Goal: Transaction & Acquisition: Purchase product/service

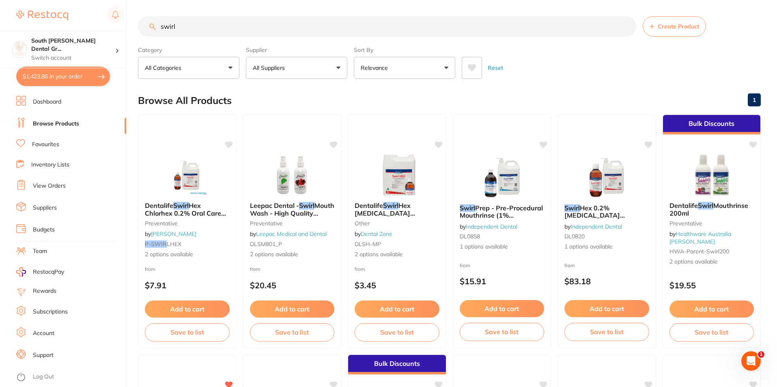
click at [53, 74] on button "$1,423.86 in your order" at bounding box center [63, 76] width 94 height 19
checkbox input "true"
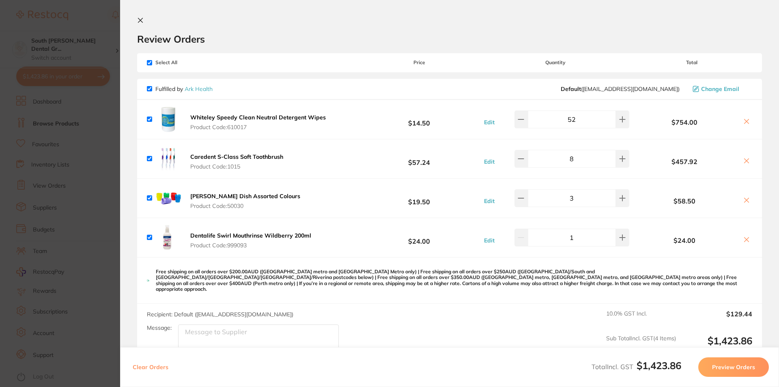
click at [142, 22] on icon at bounding box center [140, 20] width 4 height 4
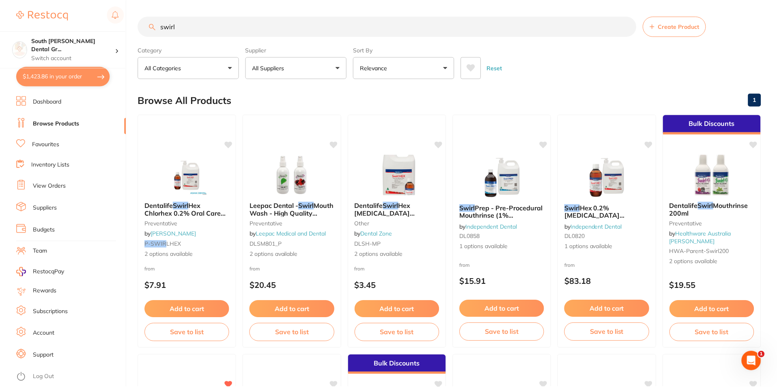
scroll to position [0, 0]
click at [339, 68] on button "All Suppliers" at bounding box center [296, 67] width 101 height 22
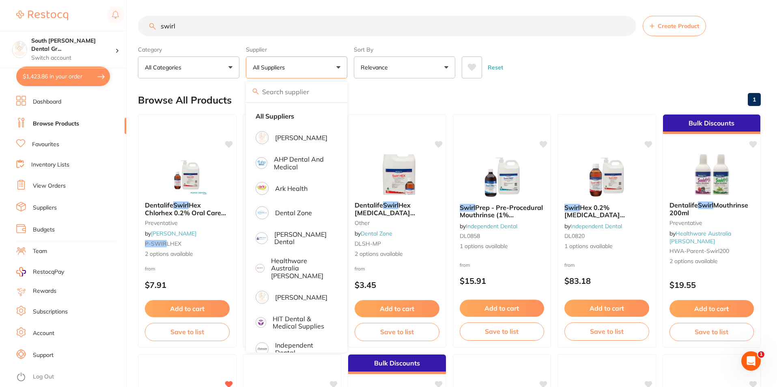
click at [553, 72] on div "Reset" at bounding box center [608, 64] width 293 height 28
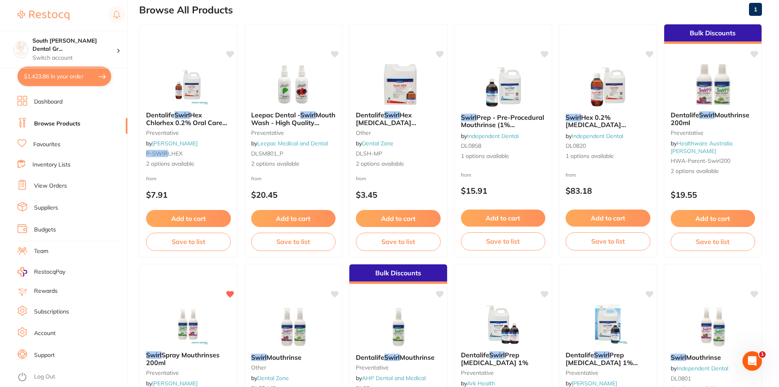
scroll to position [0, 0]
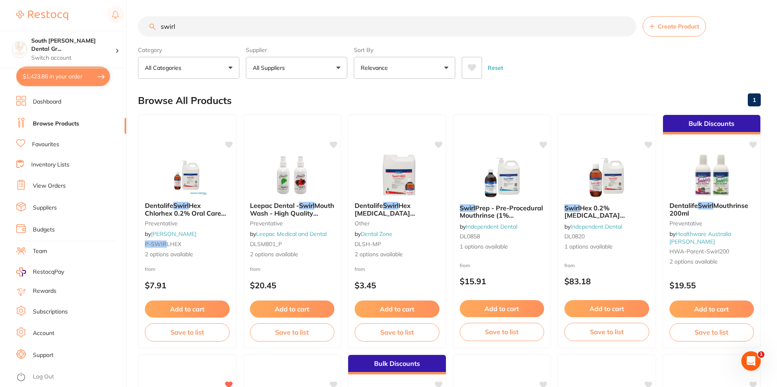
click at [69, 77] on button "$1,423.86 in your order" at bounding box center [63, 76] width 94 height 19
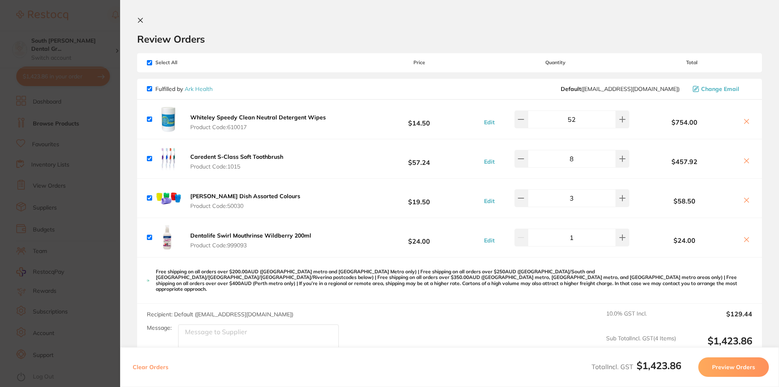
click at [143, 22] on icon at bounding box center [140, 20] width 6 height 6
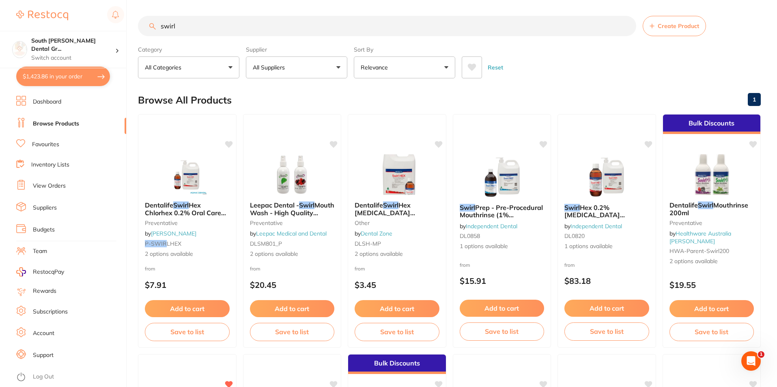
click at [87, 77] on button "$1,423.86 in your order" at bounding box center [63, 76] width 94 height 19
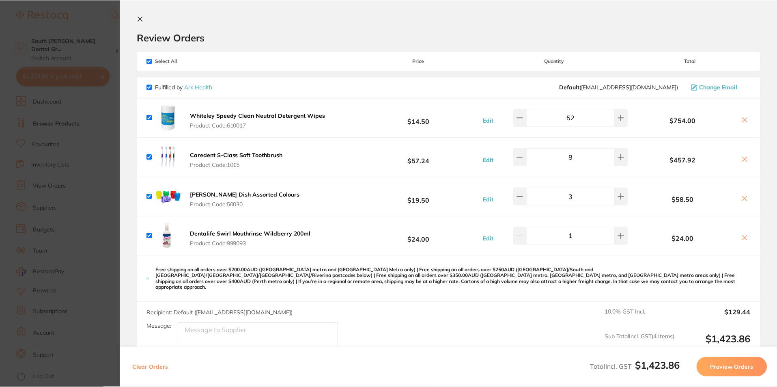
scroll to position [0, 0]
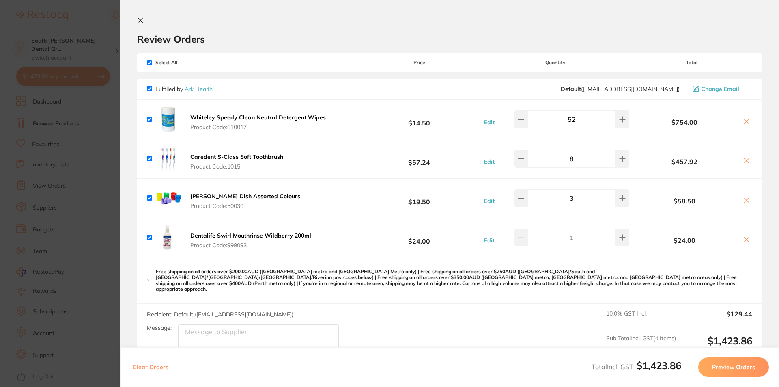
click at [748, 123] on button at bounding box center [746, 122] width 11 height 9
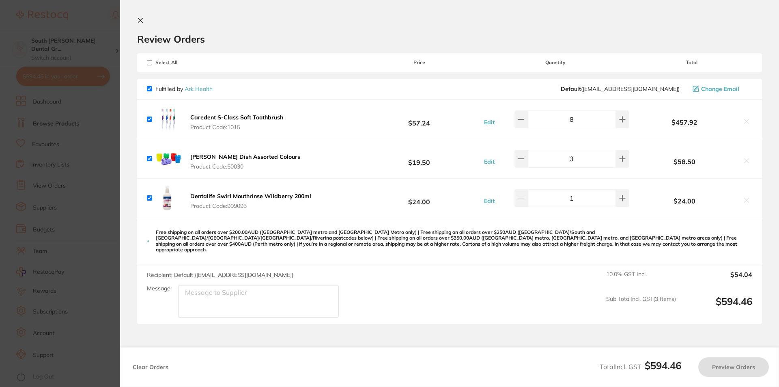
checkbox input "true"
click at [149, 118] on input "checkbox" at bounding box center [149, 118] width 5 height 5
checkbox input "false"
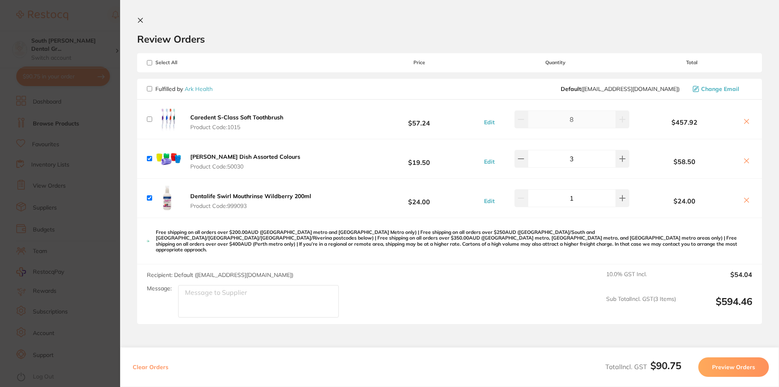
click at [150, 159] on input "checkbox" at bounding box center [149, 158] width 5 height 5
checkbox input "false"
click at [149, 200] on input "checkbox" at bounding box center [149, 197] width 5 height 5
checkbox input "false"
click at [138, 20] on icon at bounding box center [140, 20] width 6 height 6
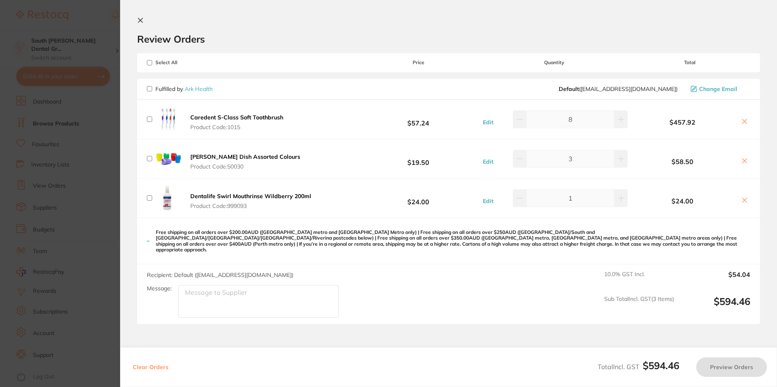
scroll to position [0, 0]
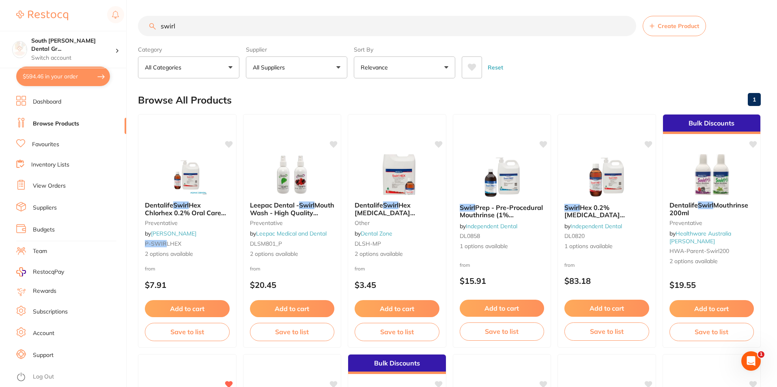
click at [55, 80] on button "$594.46 in your order" at bounding box center [63, 76] width 94 height 19
checkbox input "true"
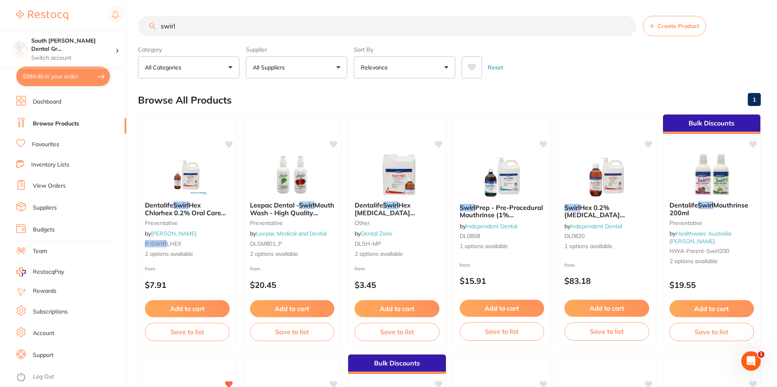
checkbox input "true"
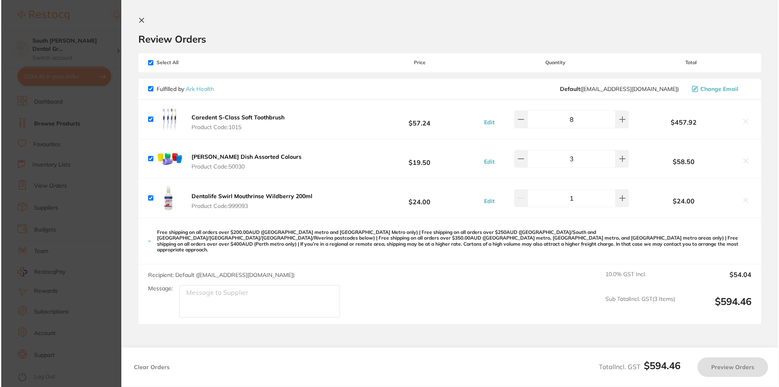
scroll to position [0, 0]
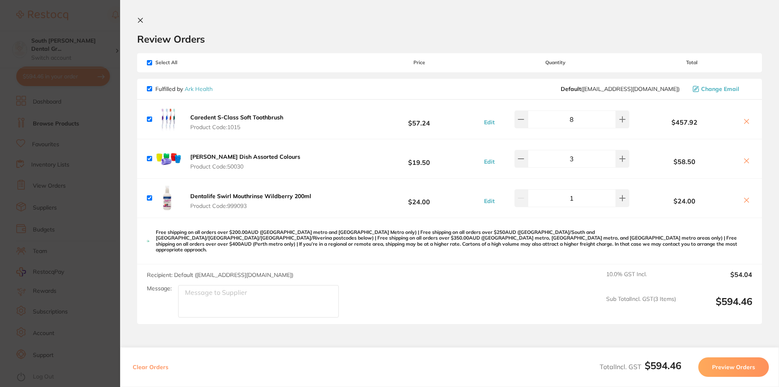
click at [143, 19] on icon at bounding box center [140, 20] width 6 height 6
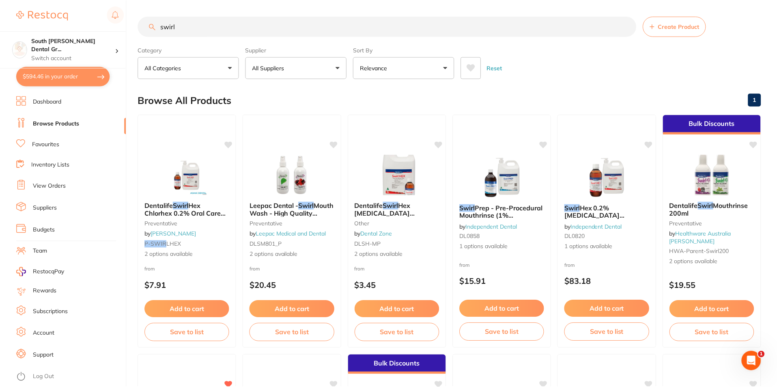
scroll to position [0, 0]
click at [48, 79] on button "$594.46 in your order" at bounding box center [63, 76] width 94 height 19
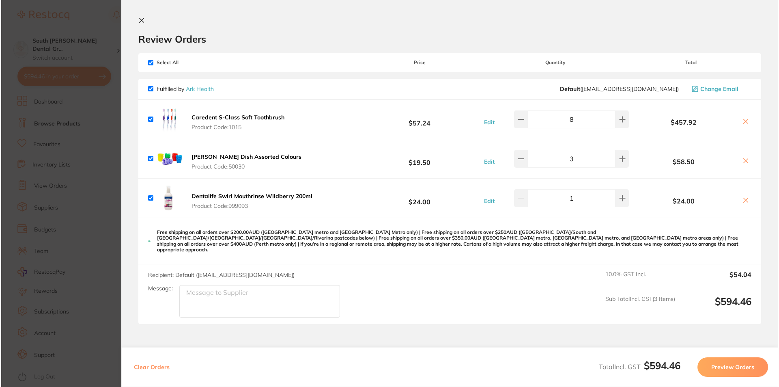
scroll to position [0, 0]
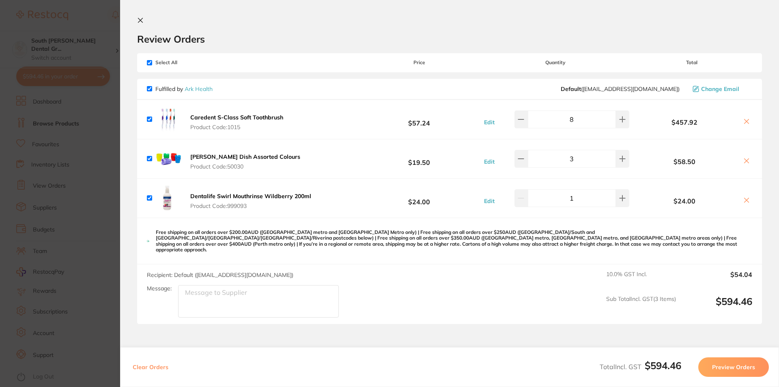
click at [142, 22] on icon at bounding box center [140, 20] width 4 height 4
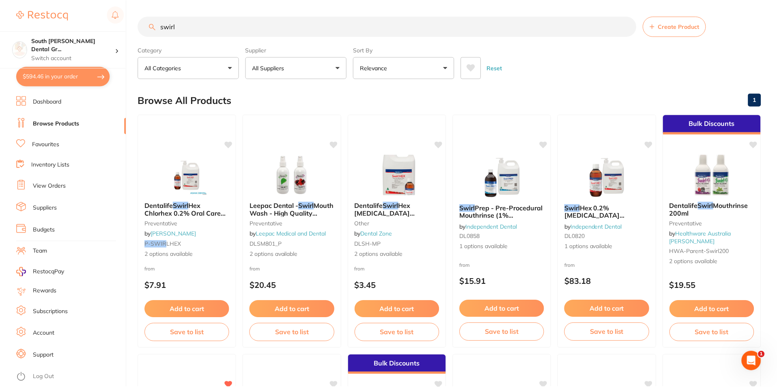
scroll to position [0, 0]
click at [52, 190] on link "View Orders" at bounding box center [49, 186] width 33 height 8
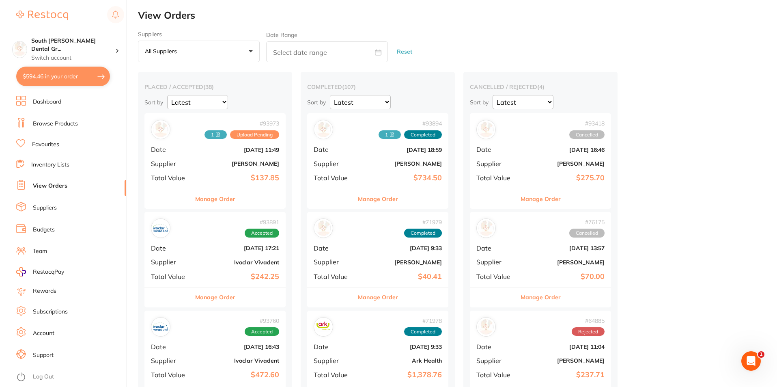
click at [227, 200] on button "Manage Order" at bounding box center [215, 198] width 40 height 19
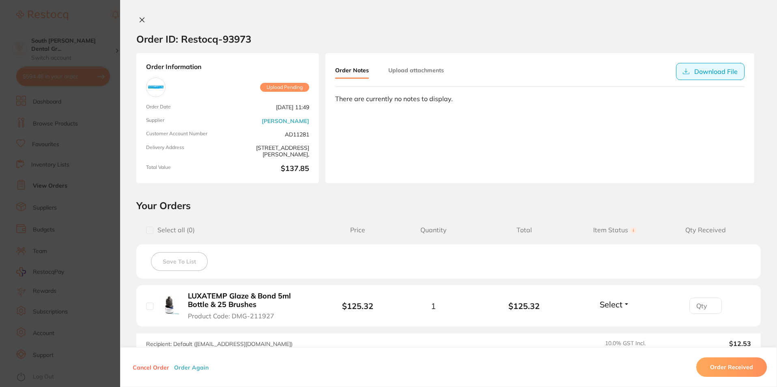
click at [698, 71] on button "Download File" at bounding box center [710, 71] width 69 height 17
click at [139, 19] on icon at bounding box center [142, 20] width 6 height 6
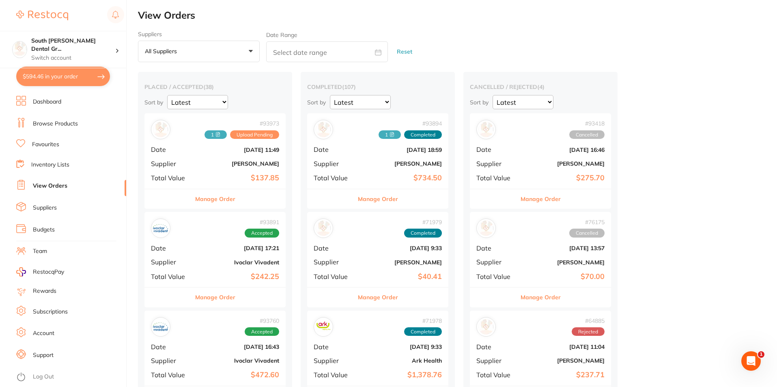
click at [60, 124] on link "Browse Products" at bounding box center [55, 124] width 45 height 8
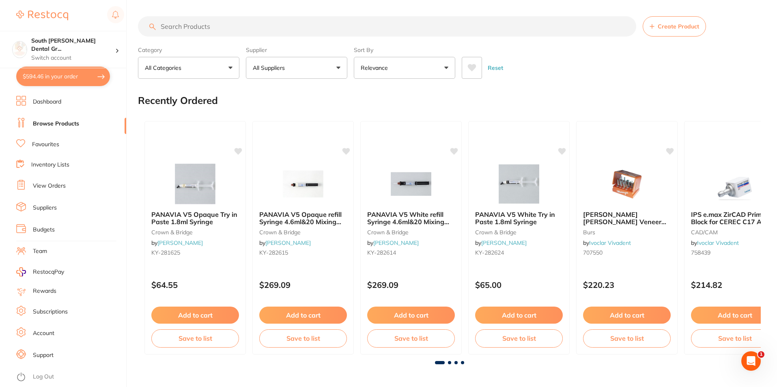
click at [340, 69] on button "All Suppliers" at bounding box center [296, 68] width 101 height 22
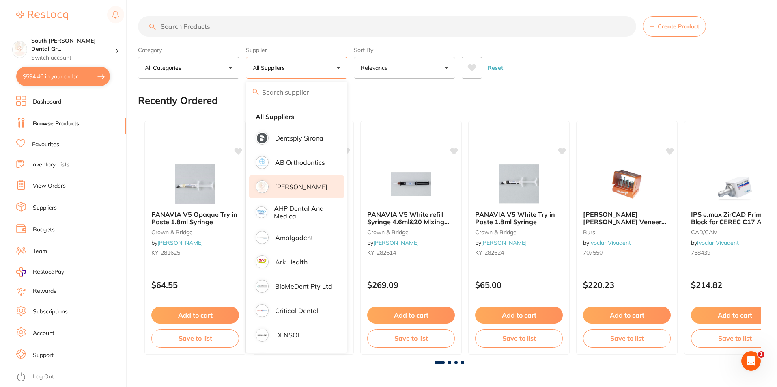
click at [291, 187] on p "[PERSON_NAME]" at bounding box center [301, 186] width 52 height 7
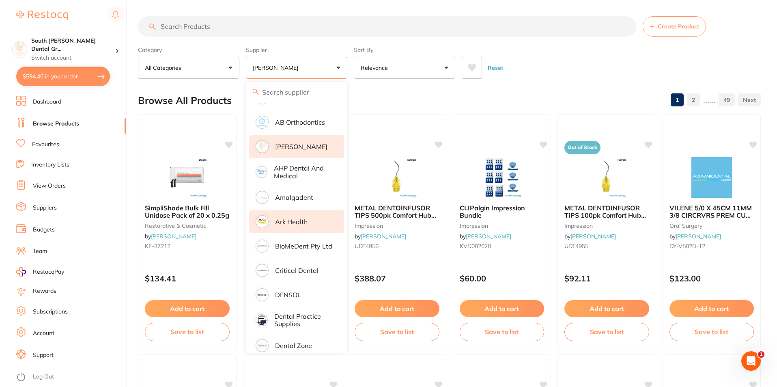
scroll to position [41, 0]
click at [229, 67] on button "All Categories" at bounding box center [188, 68] width 101 height 22
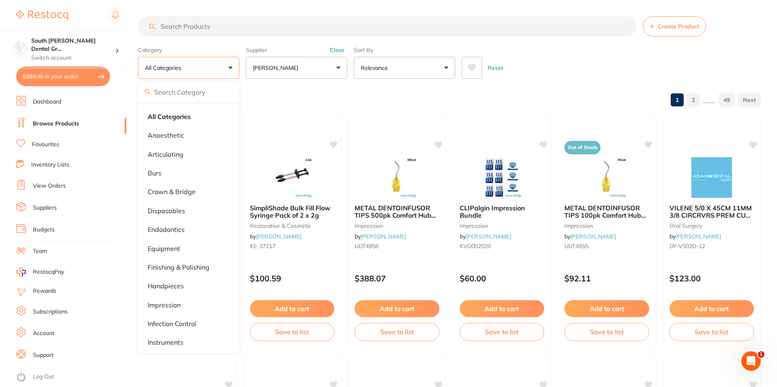
click at [229, 67] on button "All Categories" at bounding box center [188, 68] width 101 height 22
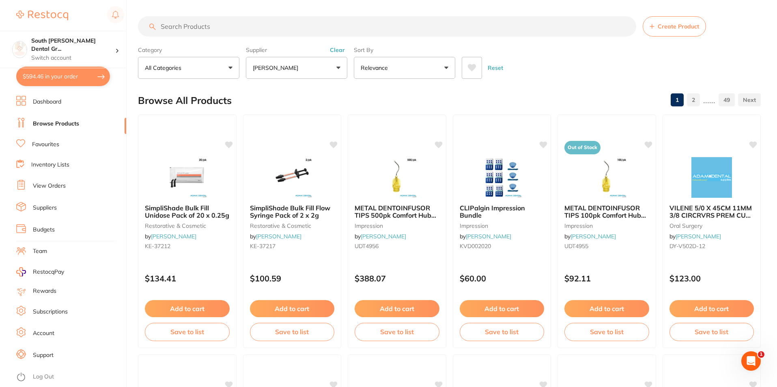
click at [287, 19] on input "search" at bounding box center [387, 26] width 498 height 20
click at [339, 65] on button "[PERSON_NAME]" at bounding box center [296, 68] width 101 height 22
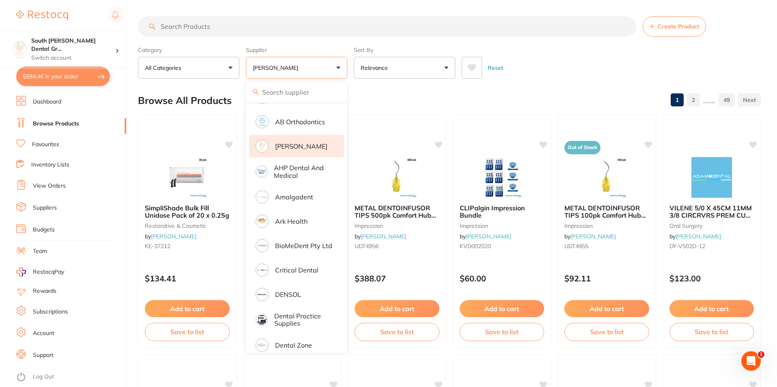
click at [302, 146] on p "[PERSON_NAME]" at bounding box center [301, 145] width 52 height 7
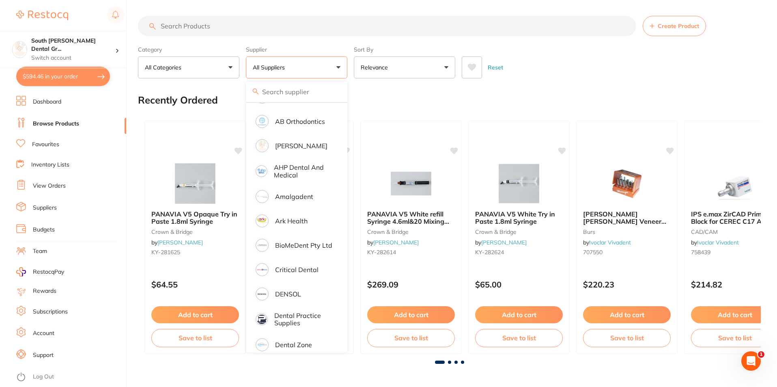
scroll to position [0, 0]
